Goal: Information Seeking & Learning: Learn about a topic

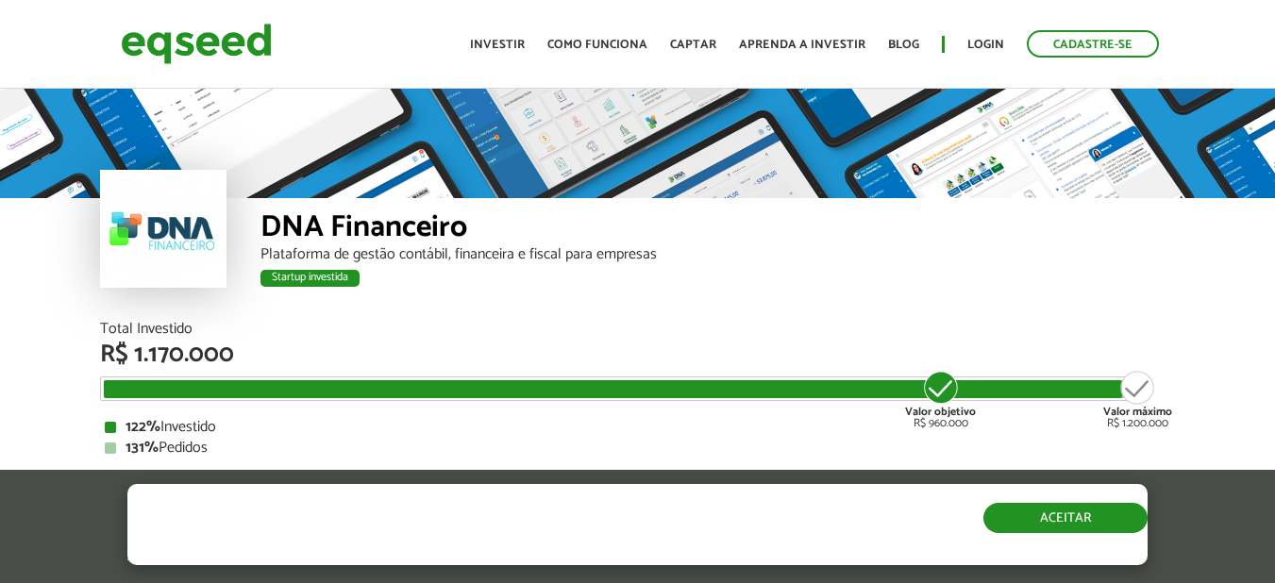
click at [1089, 524] on button "Aceitar" at bounding box center [1065, 518] width 164 height 30
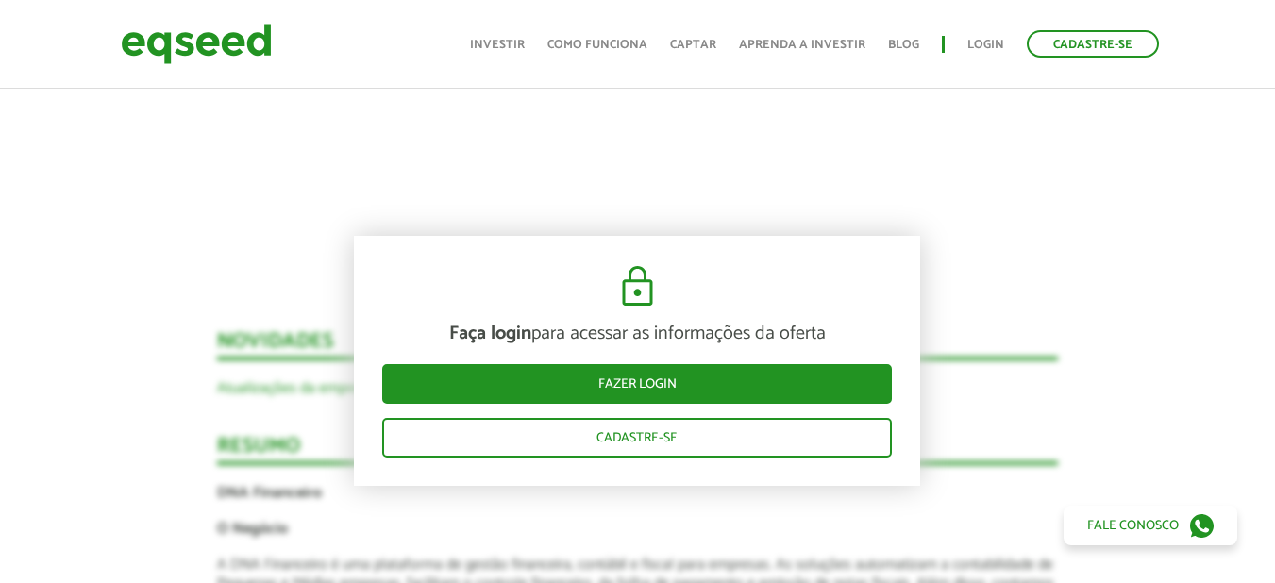
scroll to position [1887, 0]
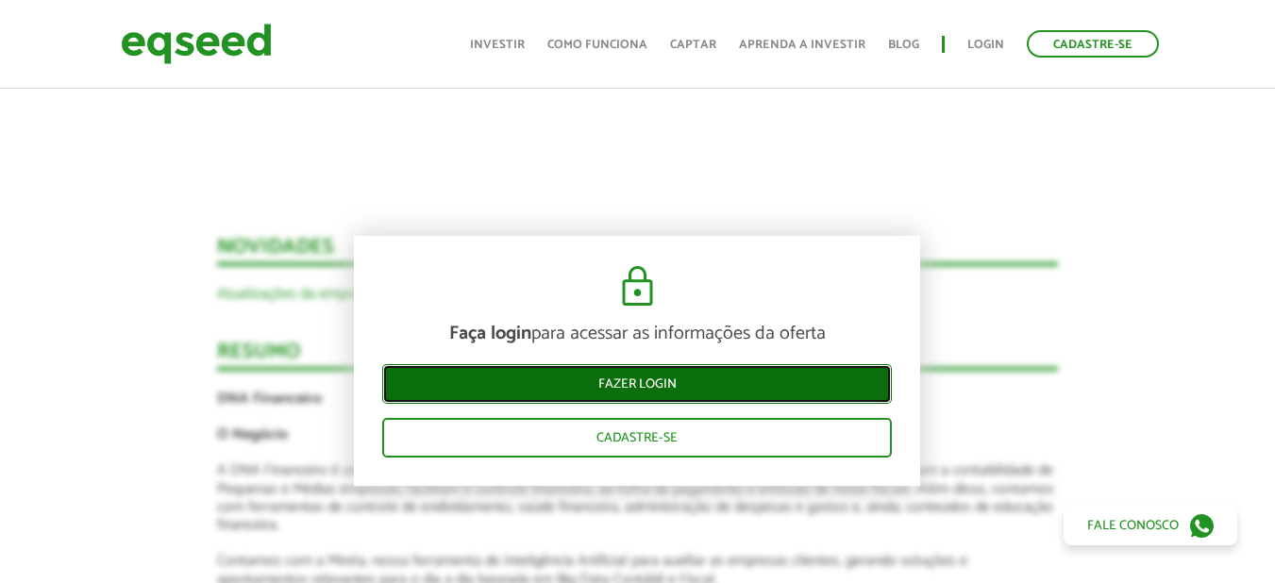
click at [650, 379] on link "Fazer login" at bounding box center [636, 384] width 509 height 40
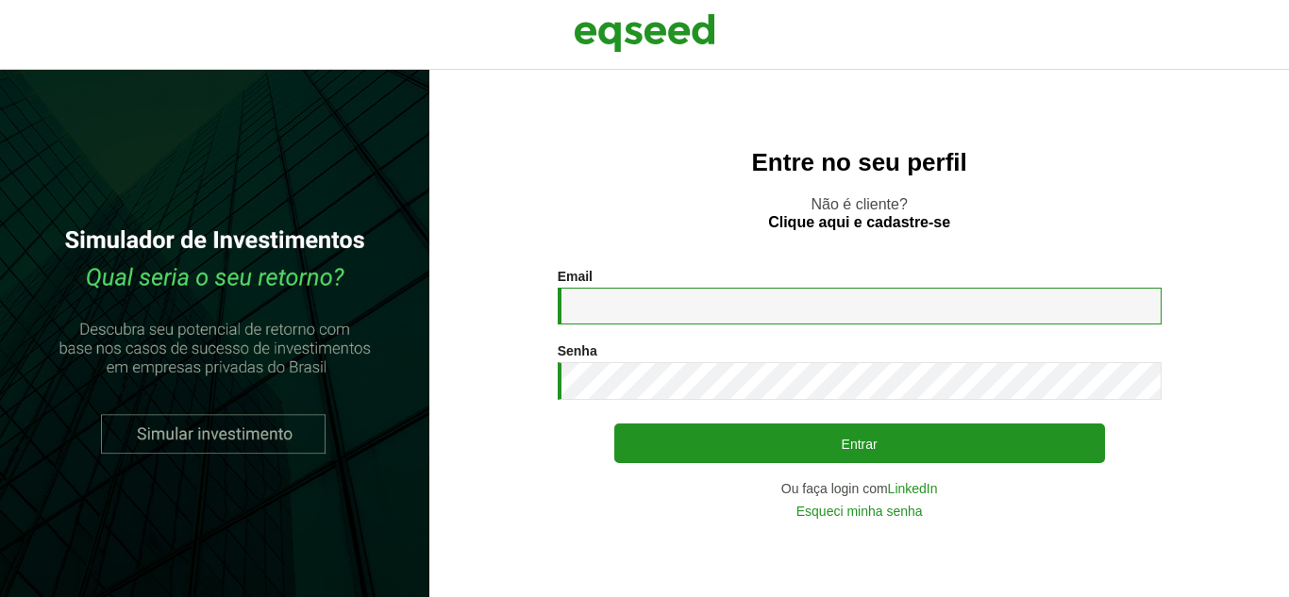
click at [637, 305] on input "Email *" at bounding box center [860, 306] width 604 height 37
type input "**********"
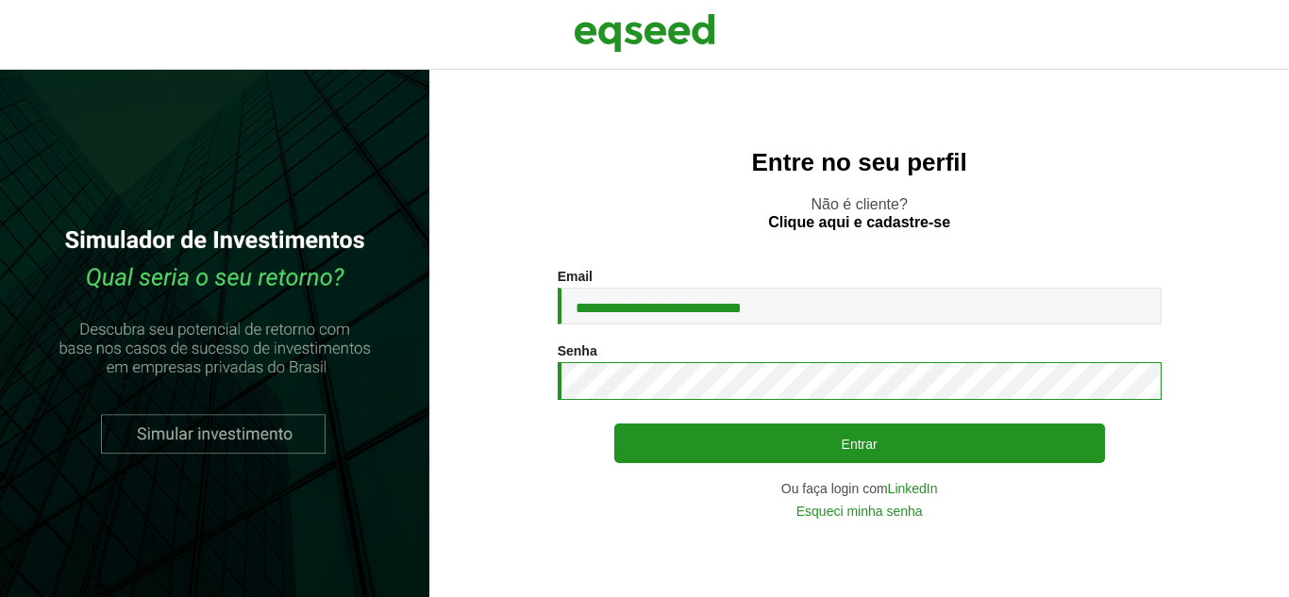
click at [614, 424] on button "Entrar" at bounding box center [859, 444] width 491 height 40
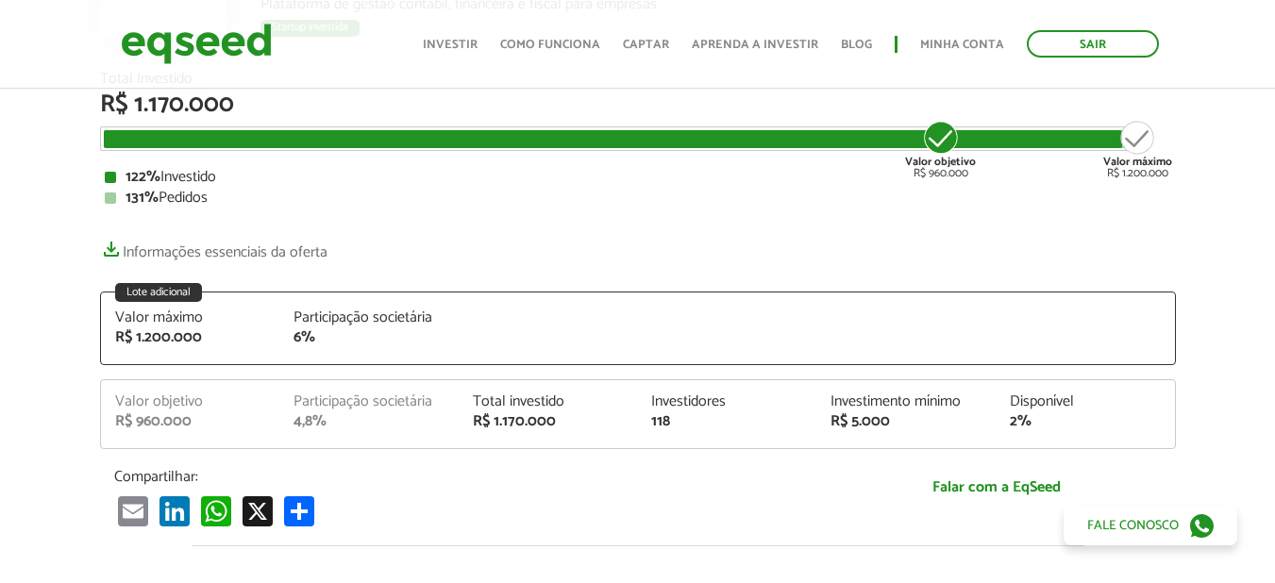
scroll to position [283, 0]
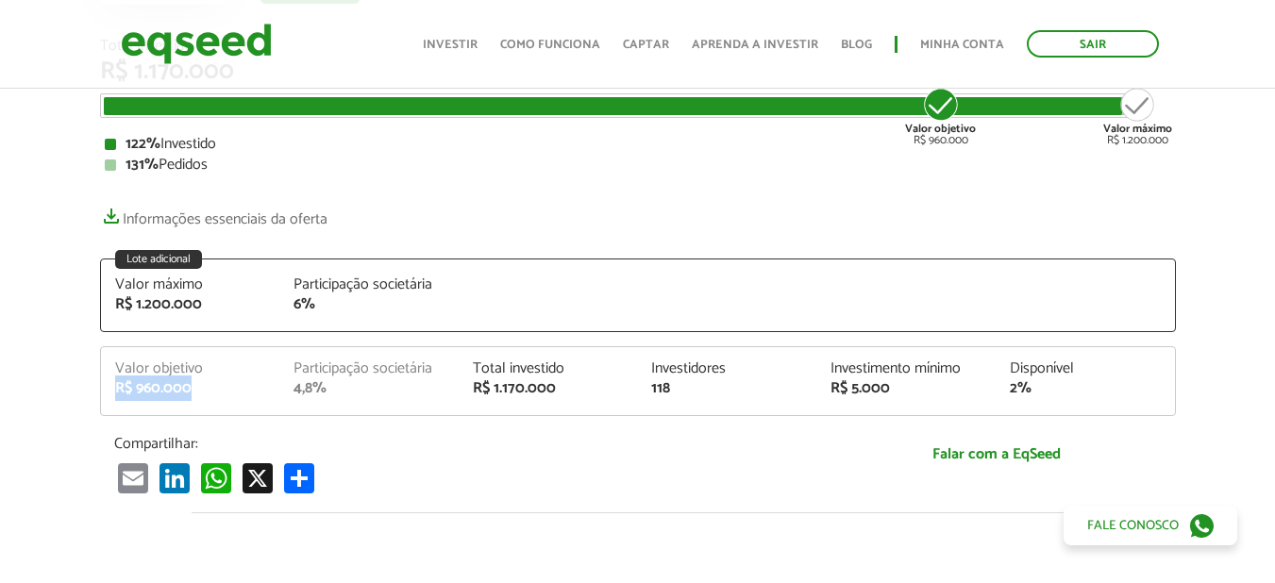
drag, startPoint x: 170, startPoint y: 389, endPoint x: 117, endPoint y: 383, distance: 53.1
click at [116, 387] on div "R$ 960.000" at bounding box center [190, 388] width 151 height 15
copy div "R$ 960.000"
drag, startPoint x: 293, startPoint y: 363, endPoint x: 333, endPoint y: 395, distance: 51.0
click at [333, 395] on div "Participação societária 4,8%" at bounding box center [368, 378] width 179 height 35
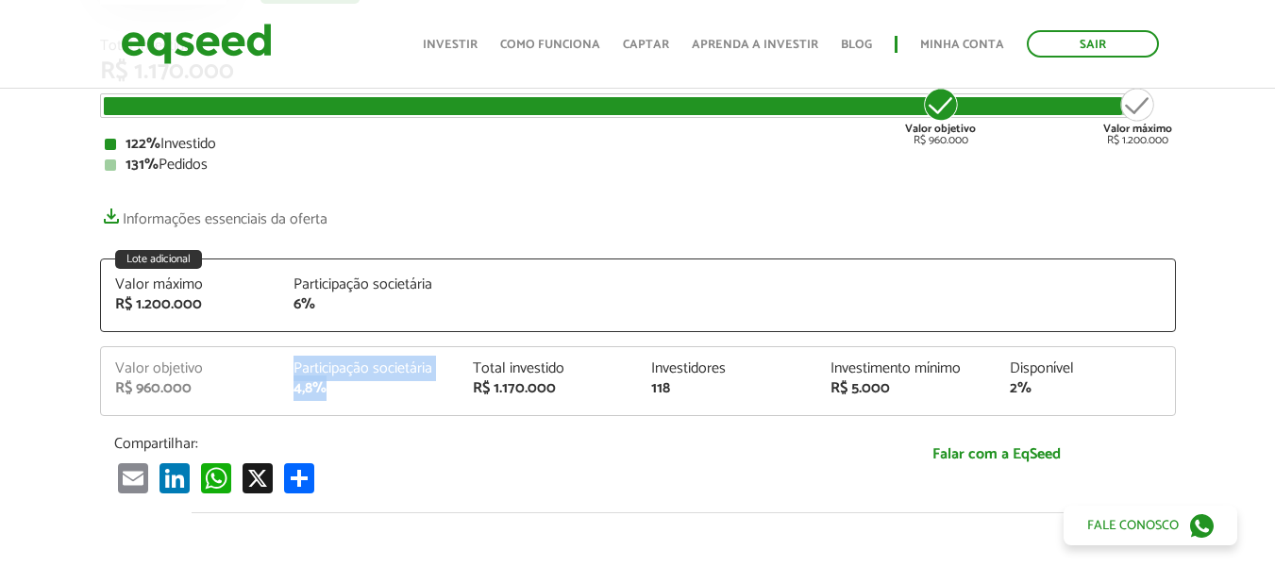
copy div "Participação societária 4,8%"
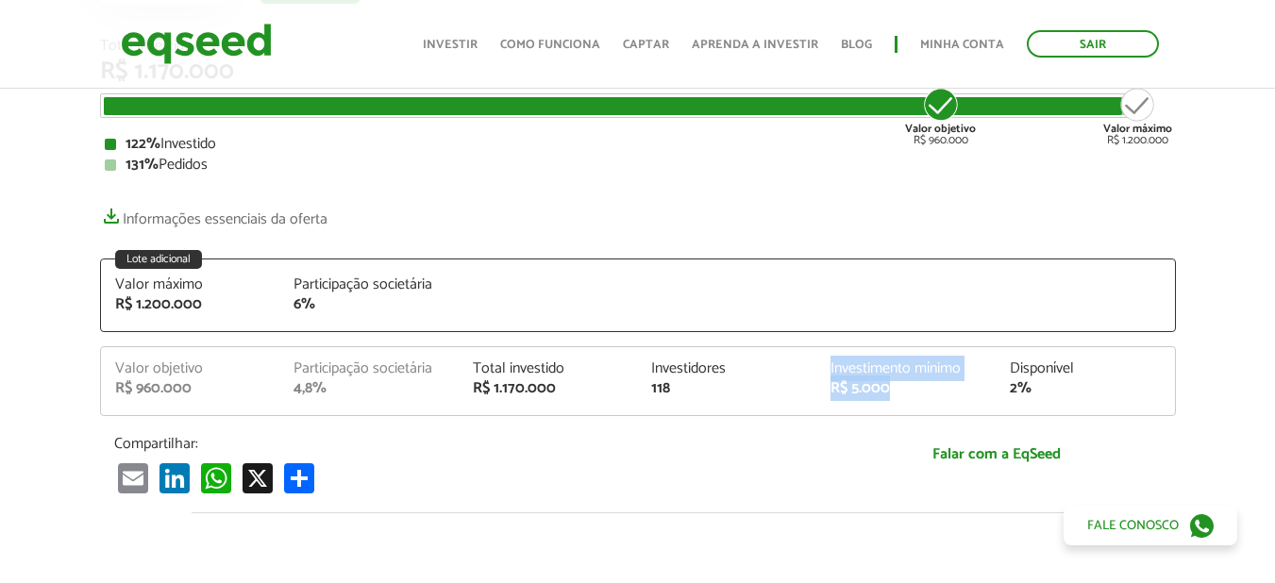
drag, startPoint x: 831, startPoint y: 360, endPoint x: 893, endPoint y: 391, distance: 69.2
click at [893, 391] on div "Investimento mínimo R$ 5.000" at bounding box center [905, 378] width 179 height 35
copy div "Investimento mínimo R$ 5.000"
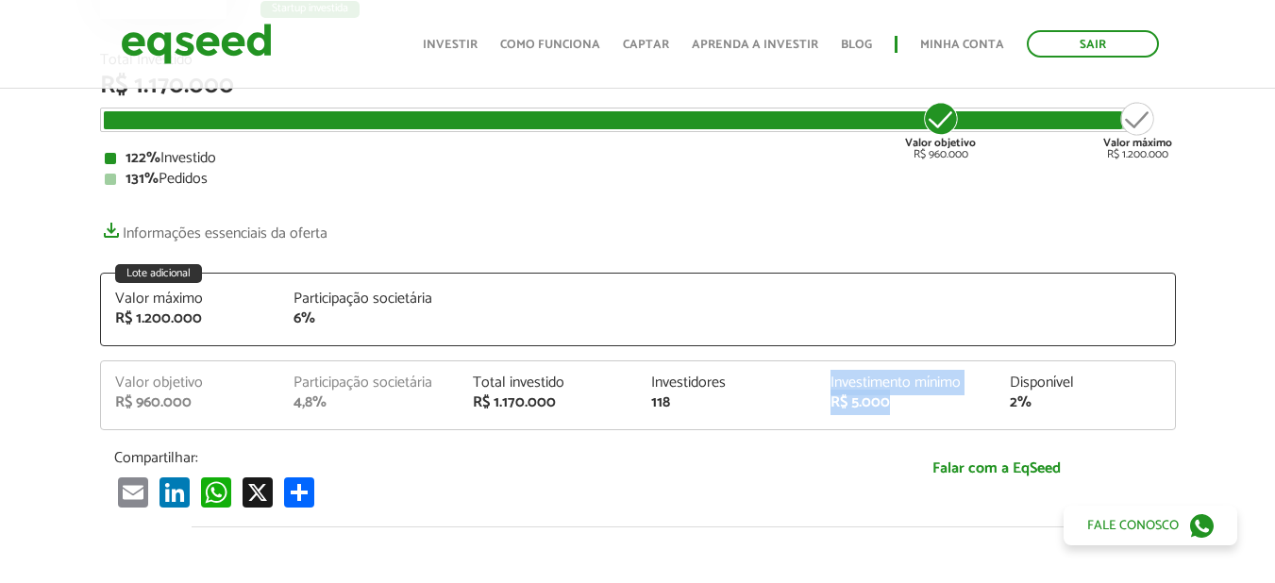
scroll to position [189, 0]
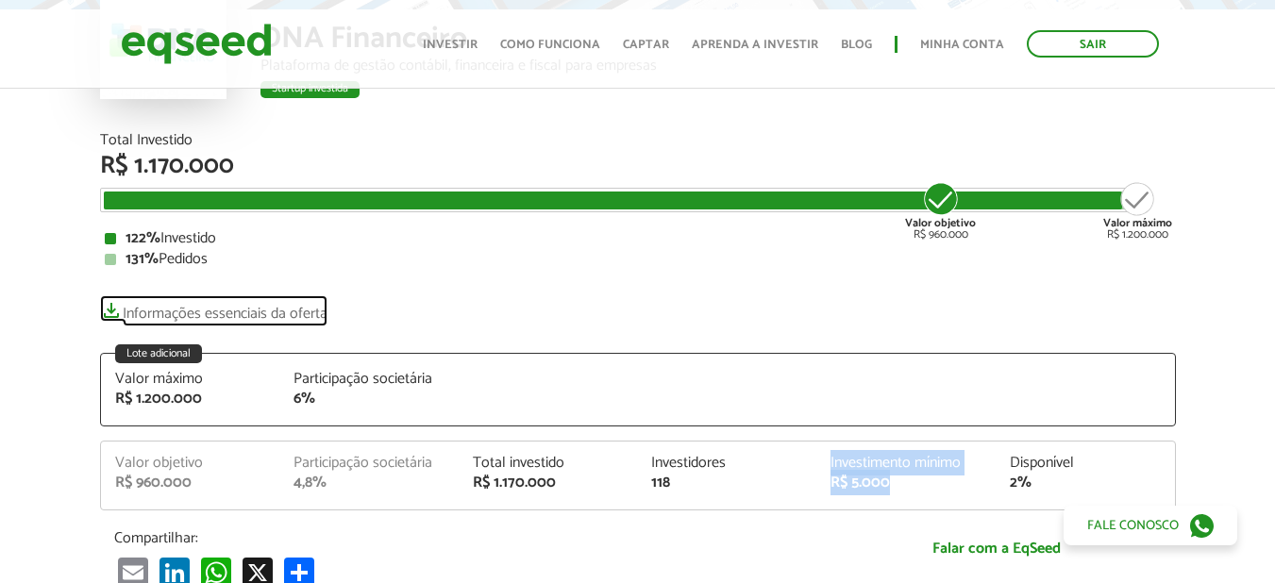
click at [269, 314] on link "Informações essenciais da oferta" at bounding box center [213, 308] width 227 height 26
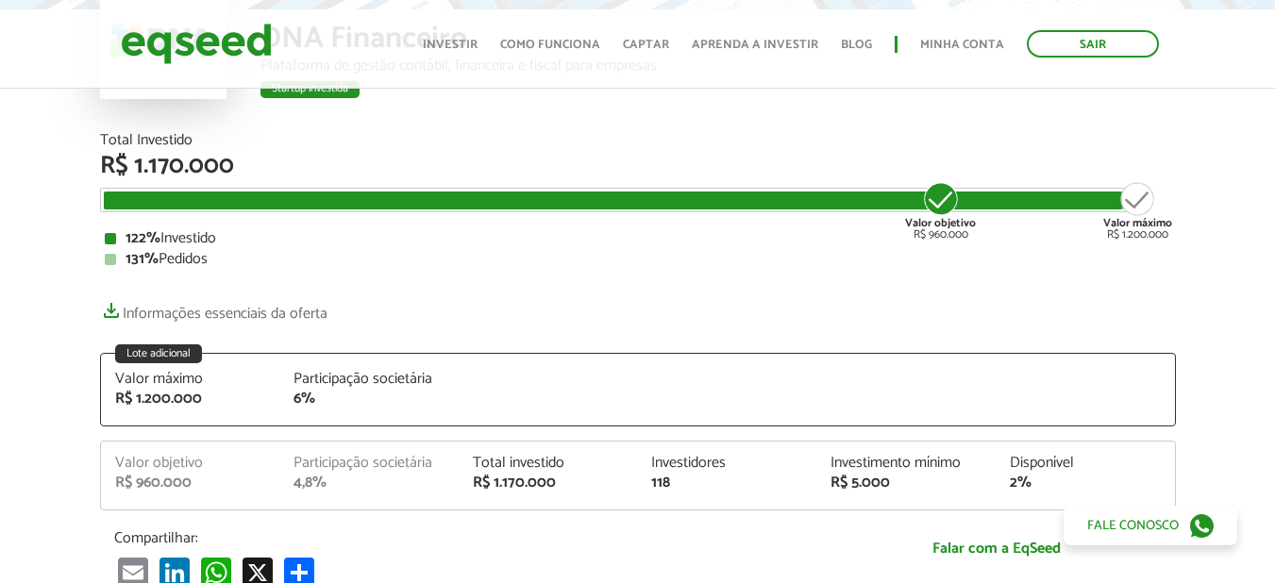
click at [683, 297] on p "Informações essenciais da oferta" at bounding box center [638, 308] width 1076 height 27
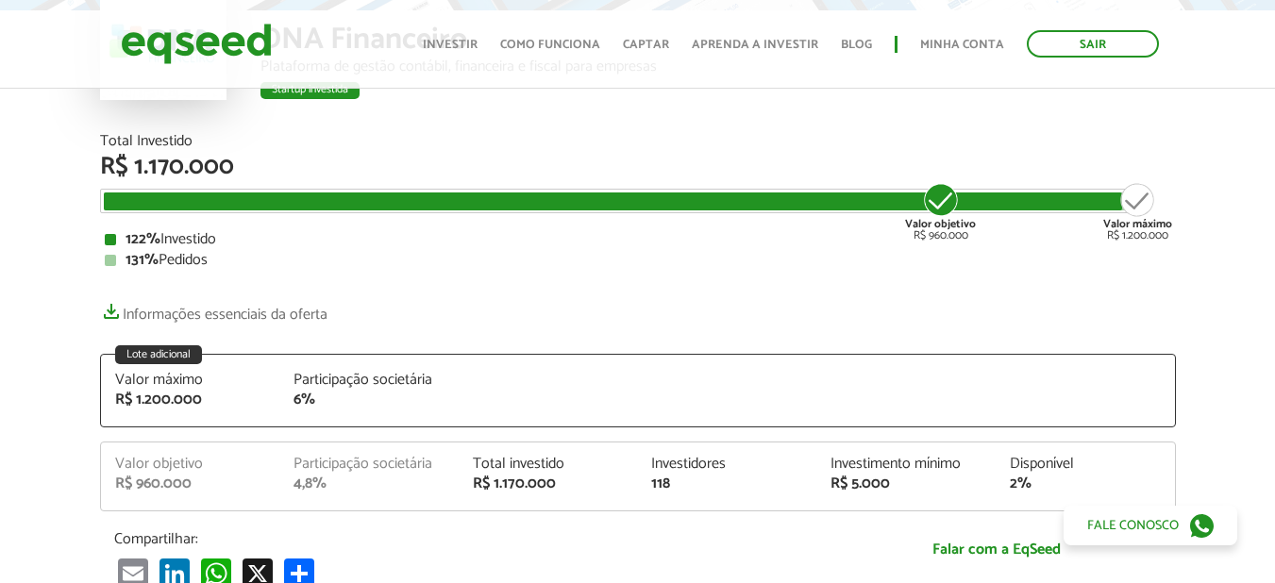
scroll to position [0, 0]
